Goal: Transaction & Acquisition: Obtain resource

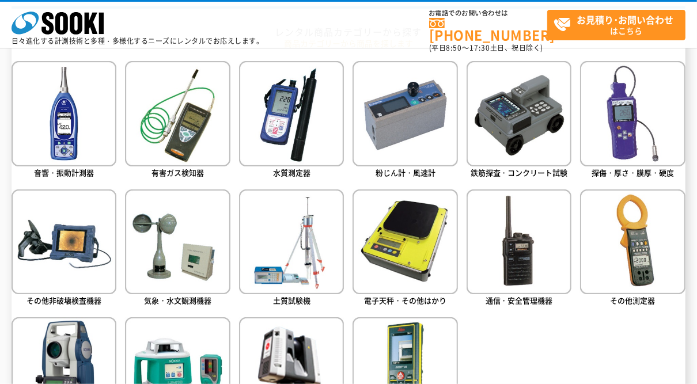
scroll to position [497, 0]
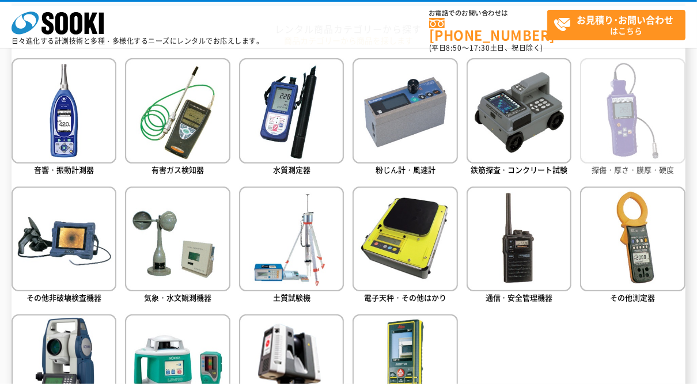
click at [637, 93] on img at bounding box center [632, 110] width 105 height 105
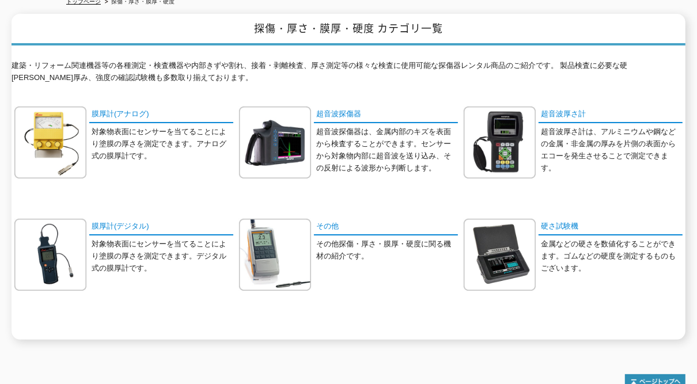
scroll to position [138, 0]
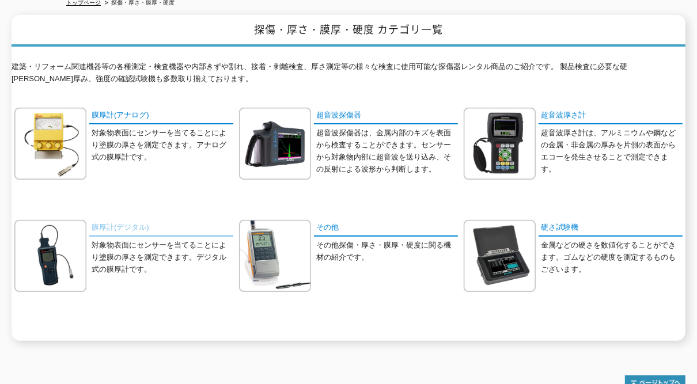
click at [105, 220] on link "膜厚計(デジタル)" at bounding box center [161, 228] width 144 height 17
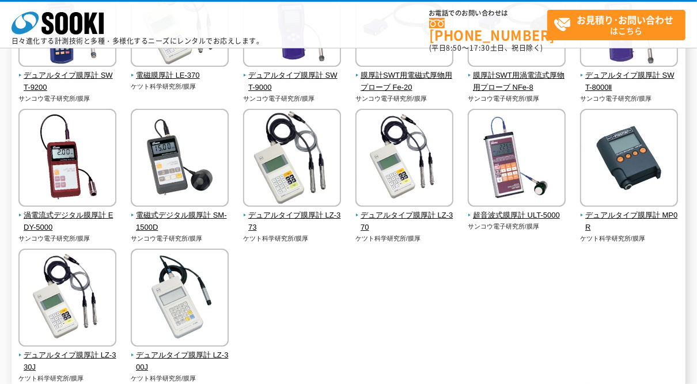
scroll to position [389, 0]
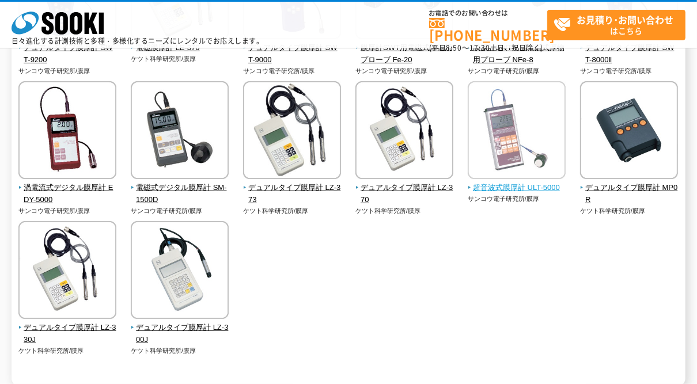
click at [513, 187] on span "超音波式膜厚計 ULT-5000" at bounding box center [516, 188] width 98 height 12
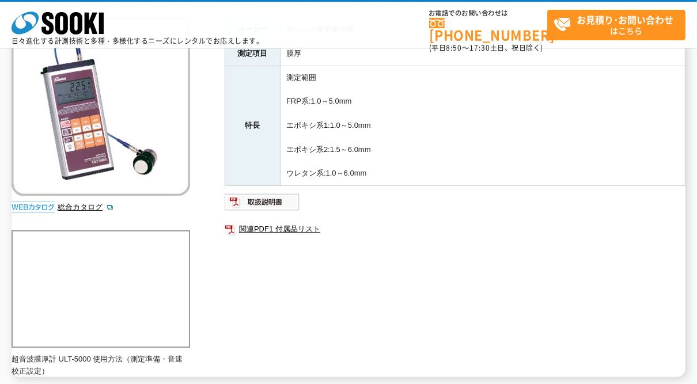
scroll to position [137, 0]
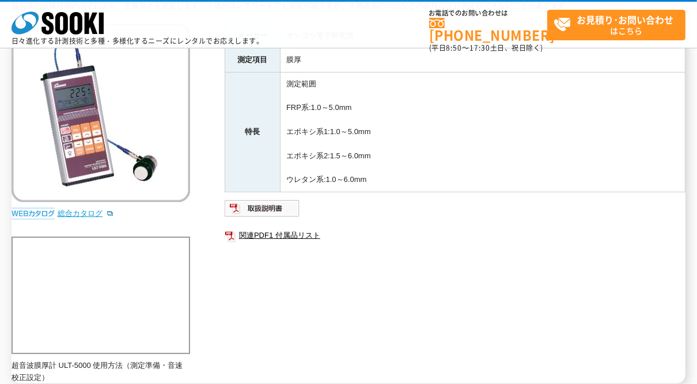
click at [80, 211] on link "総合カタログ" at bounding box center [86, 213] width 56 height 9
